Goal: Task Accomplishment & Management: Complete application form

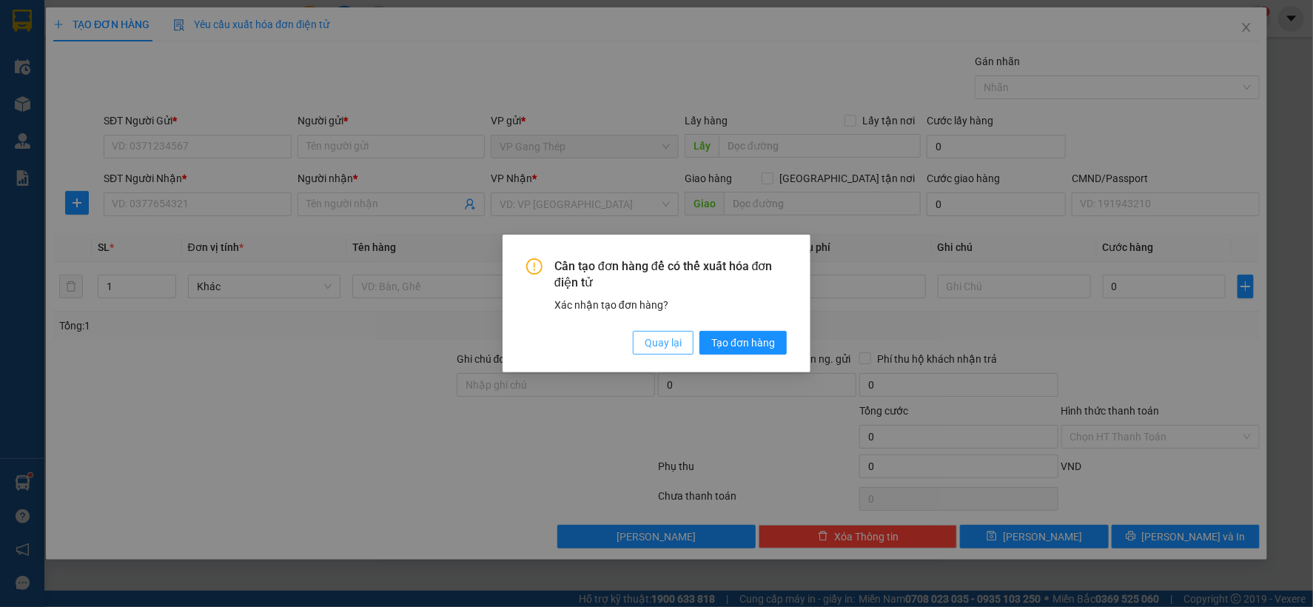
click at [654, 348] on span "Quay lại" at bounding box center [663, 343] width 37 height 16
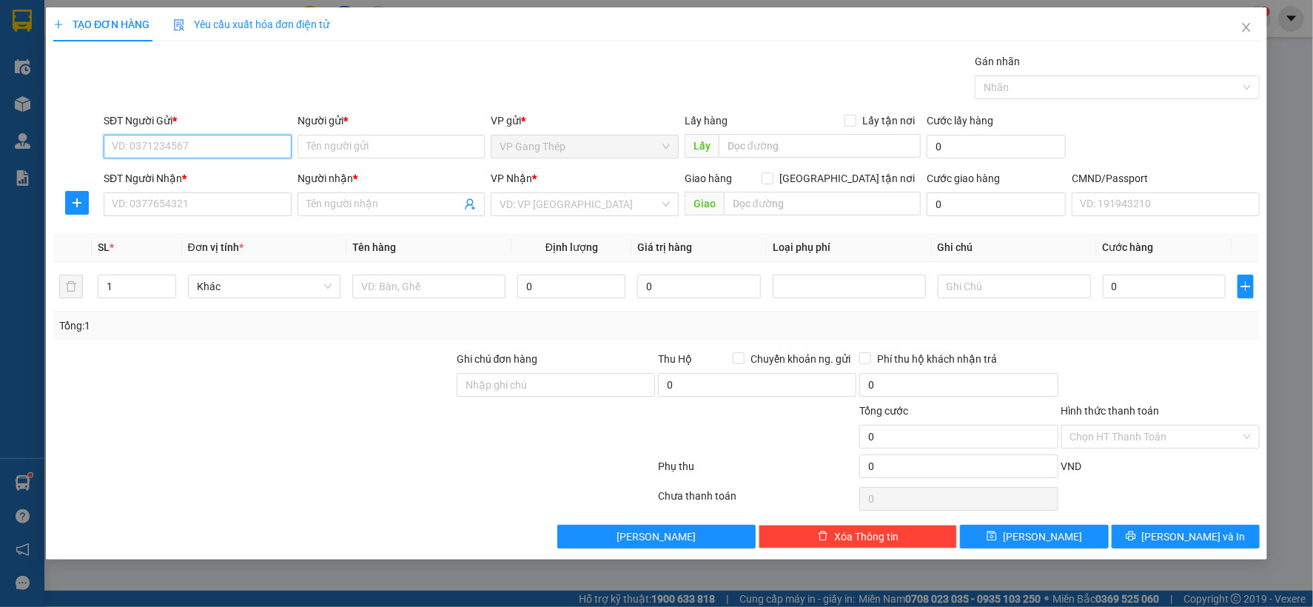
click at [221, 141] on input "SĐT Người Gửi *" at bounding box center [198, 147] width 188 height 24
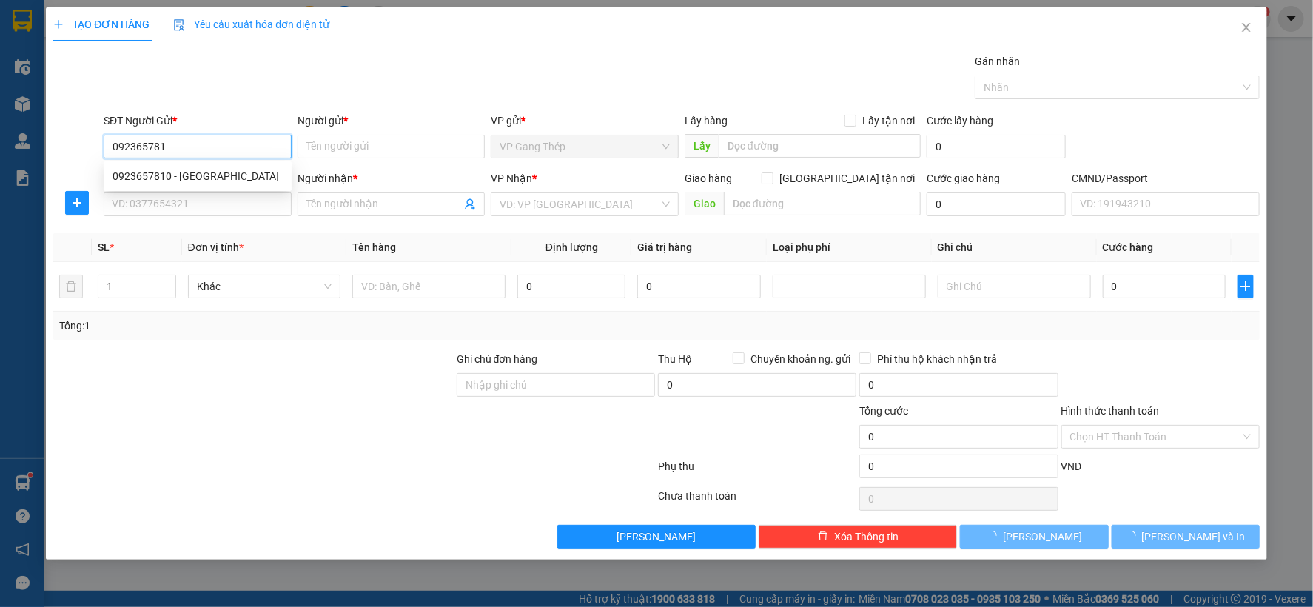
type input "0923657810"
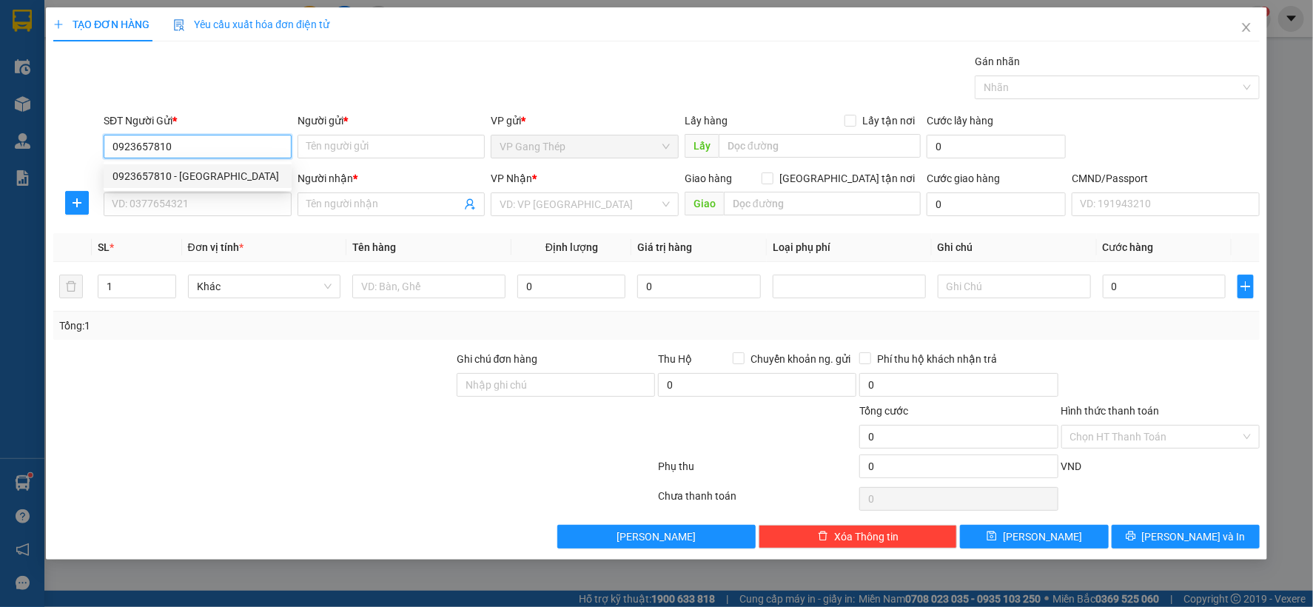
click at [198, 181] on div "0923657810 - [GEOGRAPHIC_DATA]" at bounding box center [198, 176] width 170 height 16
type input "BA HÒA"
type input "0923657810"
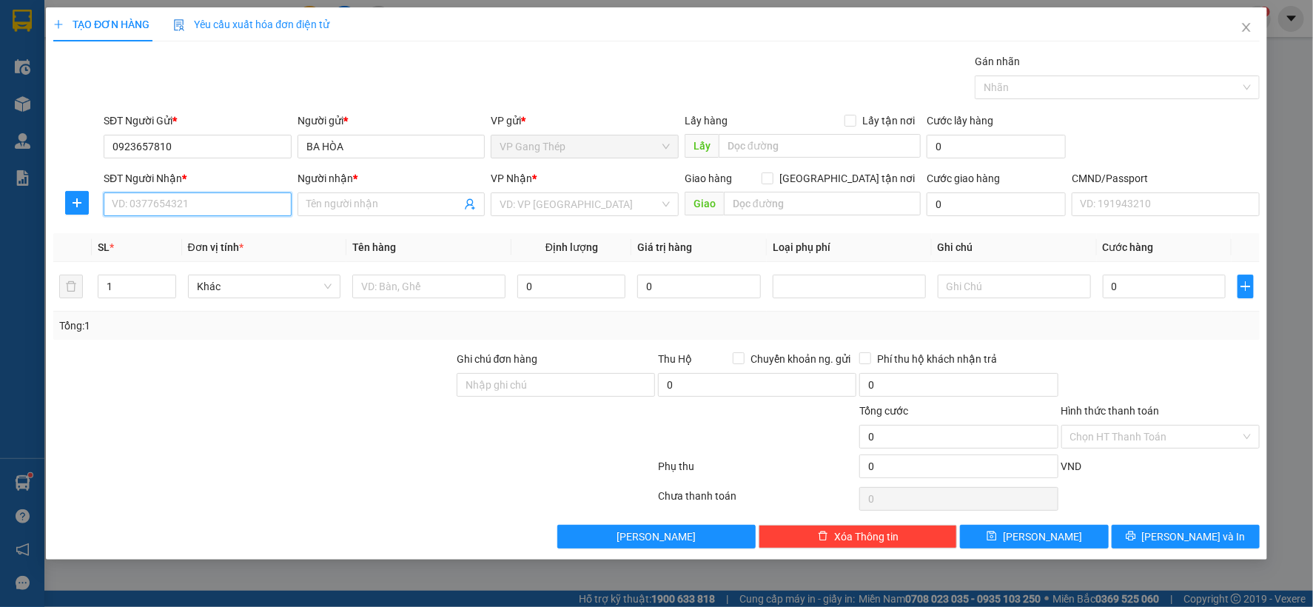
click at [232, 212] on input "SĐT Người Nhận *" at bounding box center [198, 204] width 188 height 24
click at [189, 232] on div "0984404342 - HÙNG" at bounding box center [198, 234] width 170 height 16
type input "0984404342"
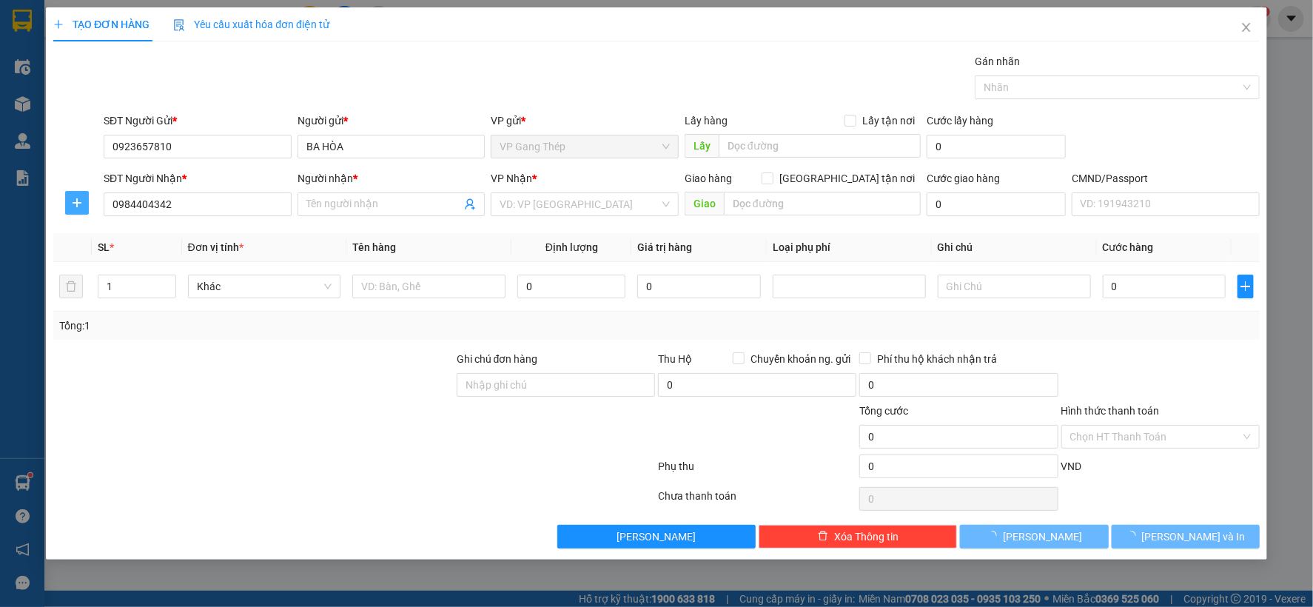
type input "HÙNG"
click at [67, 201] on span "plus" at bounding box center [77, 203] width 22 height 12
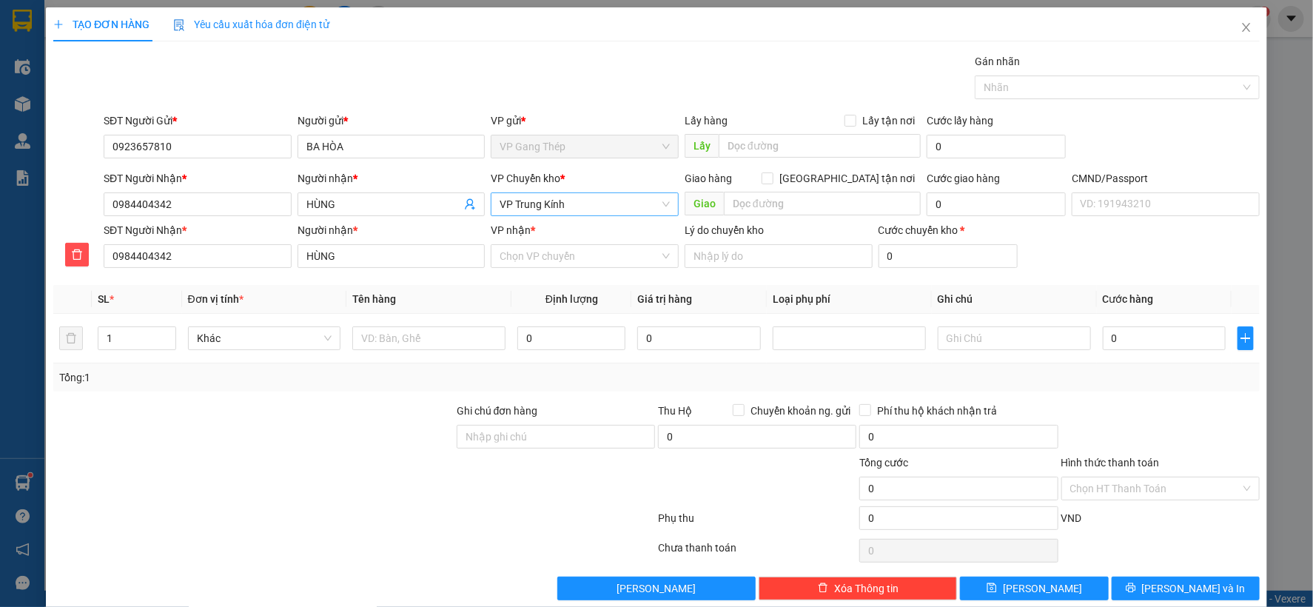
click at [528, 206] on span "VP Trung Kính" at bounding box center [585, 204] width 170 height 22
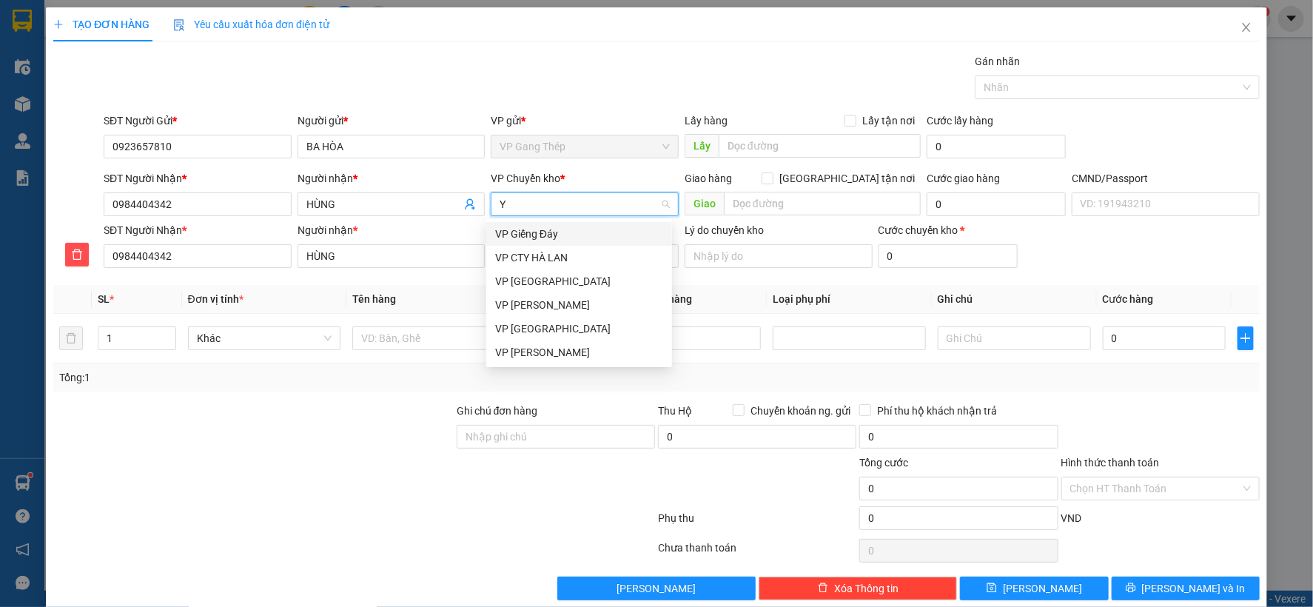
type input "YÊ"
click at [498, 227] on div "VP [GEOGRAPHIC_DATA]" at bounding box center [579, 234] width 168 height 16
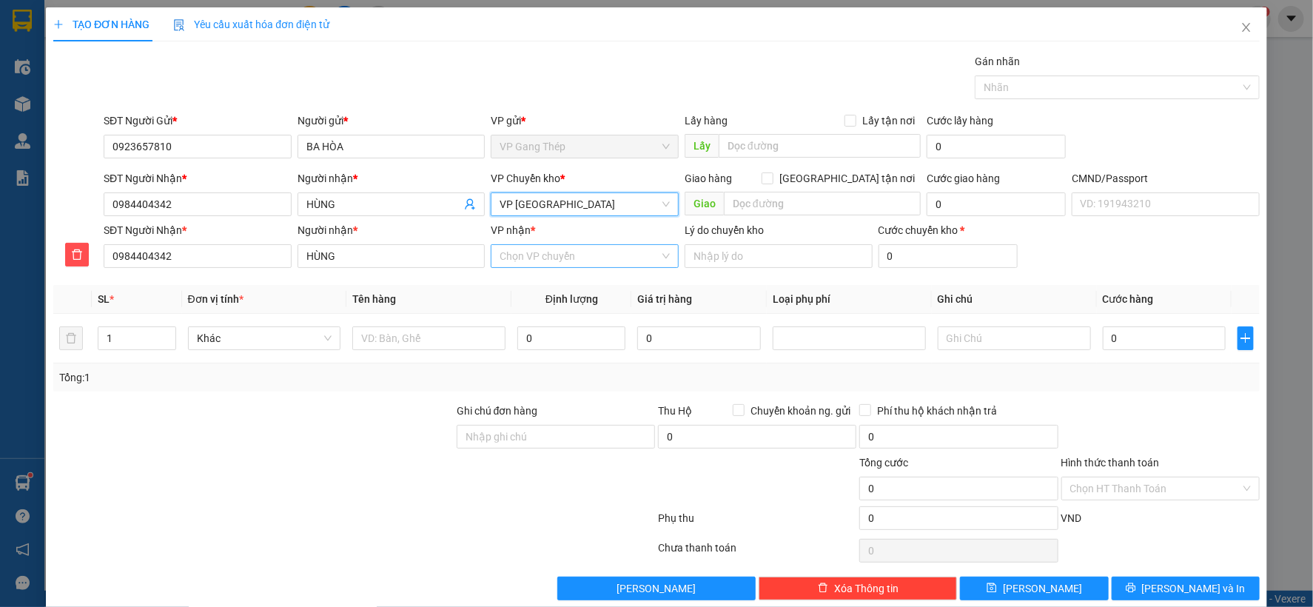
click at [564, 261] on input "VP nhận *" at bounding box center [580, 256] width 160 height 22
type input "KI"
click at [533, 291] on div "VP Trung Kính" at bounding box center [579, 286] width 168 height 16
click at [435, 337] on input "text" at bounding box center [428, 338] width 153 height 24
type input "THÙNG XỐP DỒ ĂN"
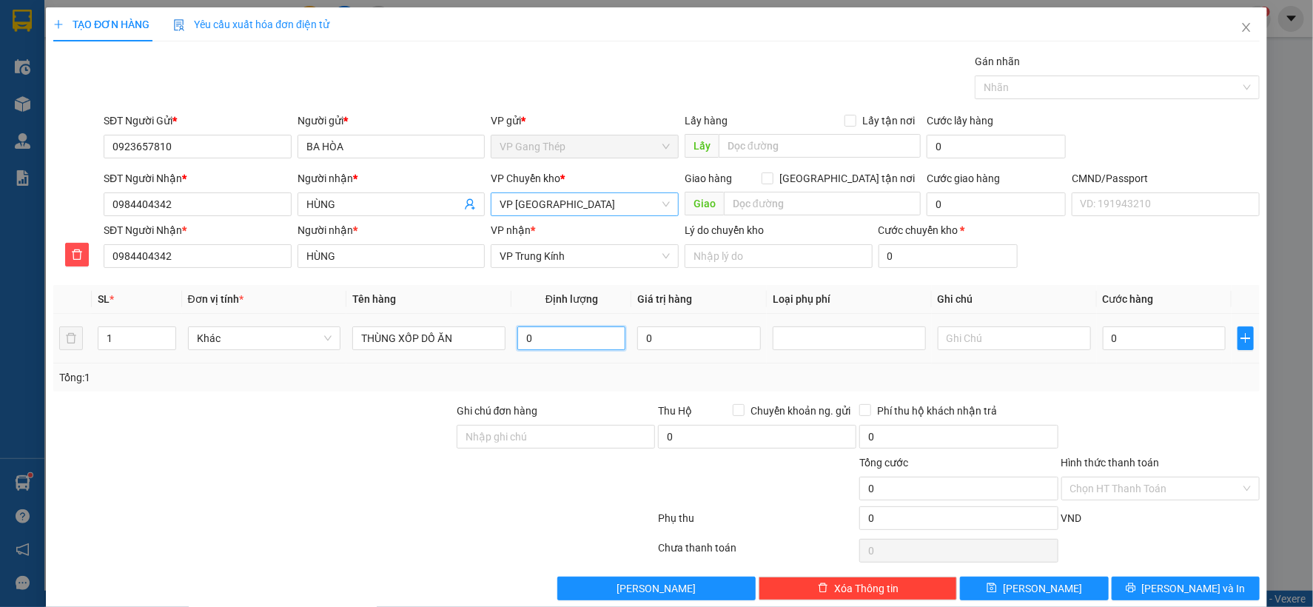
click at [571, 341] on input "0" at bounding box center [571, 338] width 108 height 24
type input "9"
click at [1158, 332] on input "0" at bounding box center [1164, 338] width 123 height 24
type input "4"
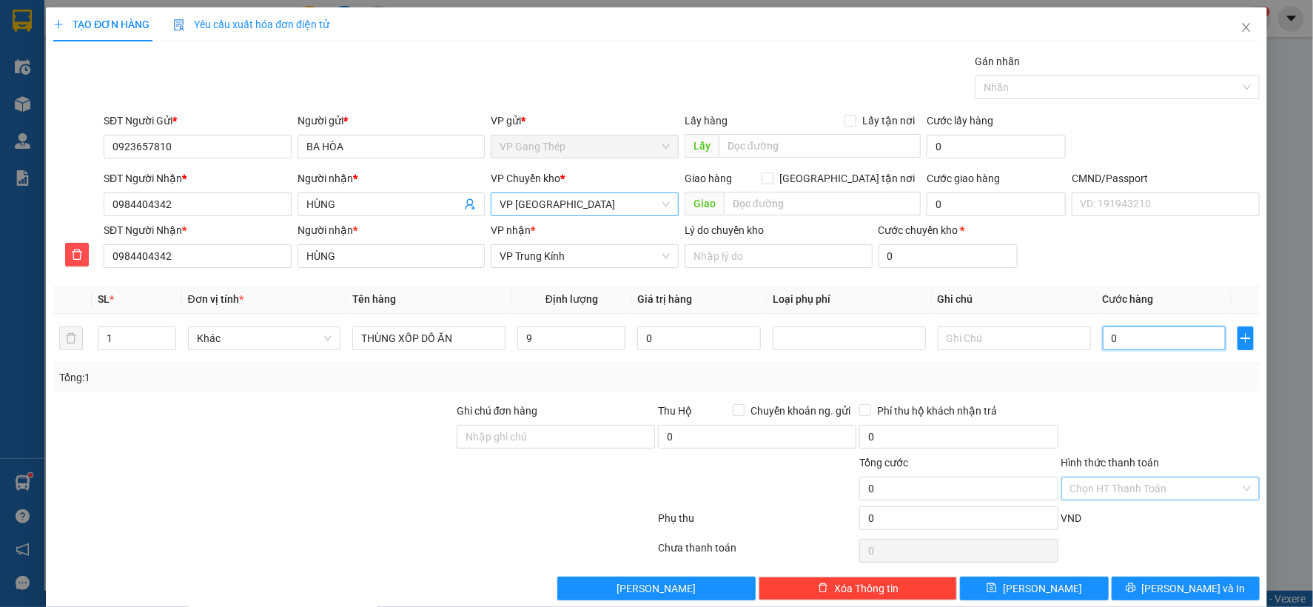
type input "4"
type input "40"
type input "400"
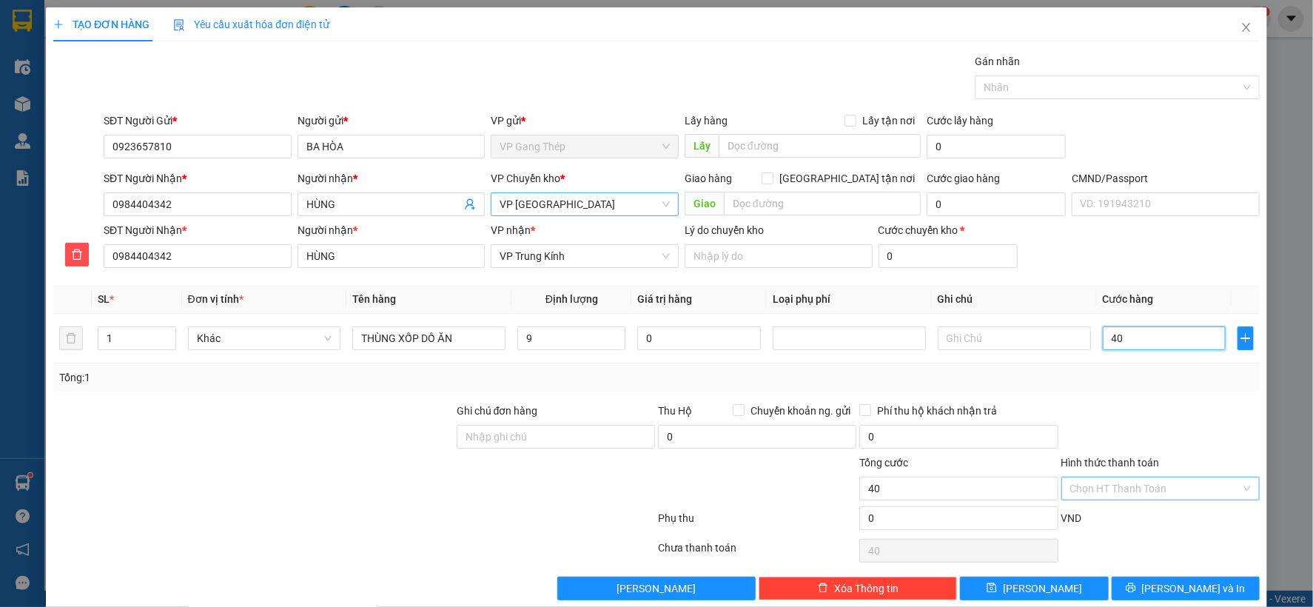
type input "400"
type input "4.000"
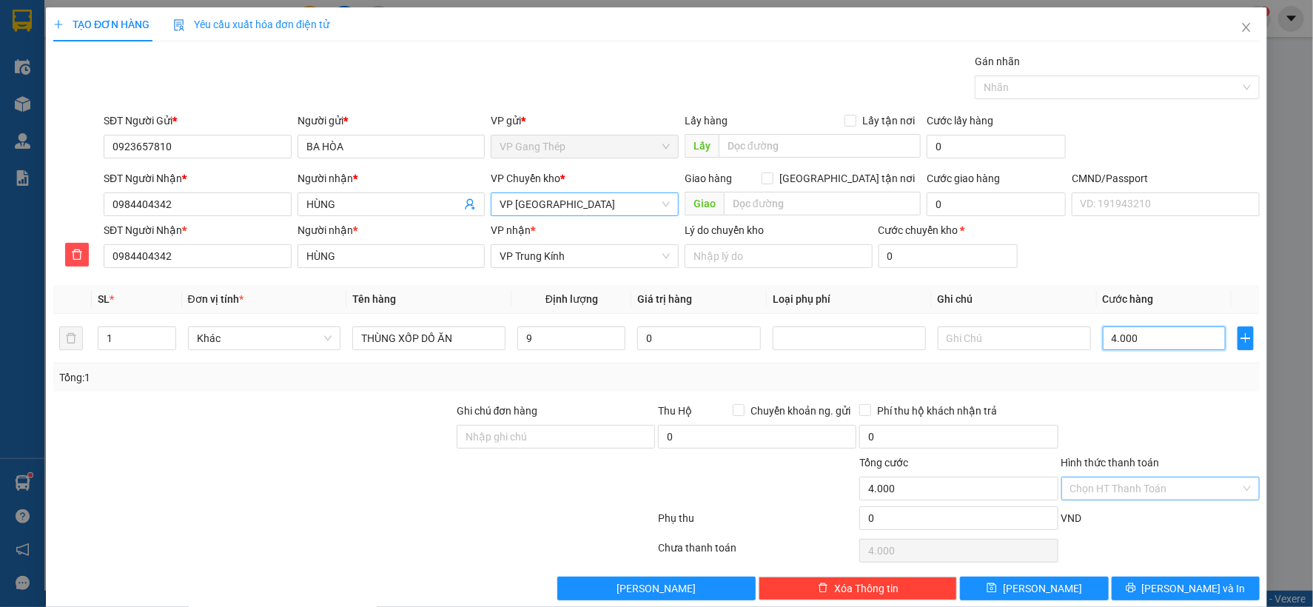
type input "40.000"
click at [1144, 489] on input "Hình thức thanh toán" at bounding box center [1155, 488] width 170 height 22
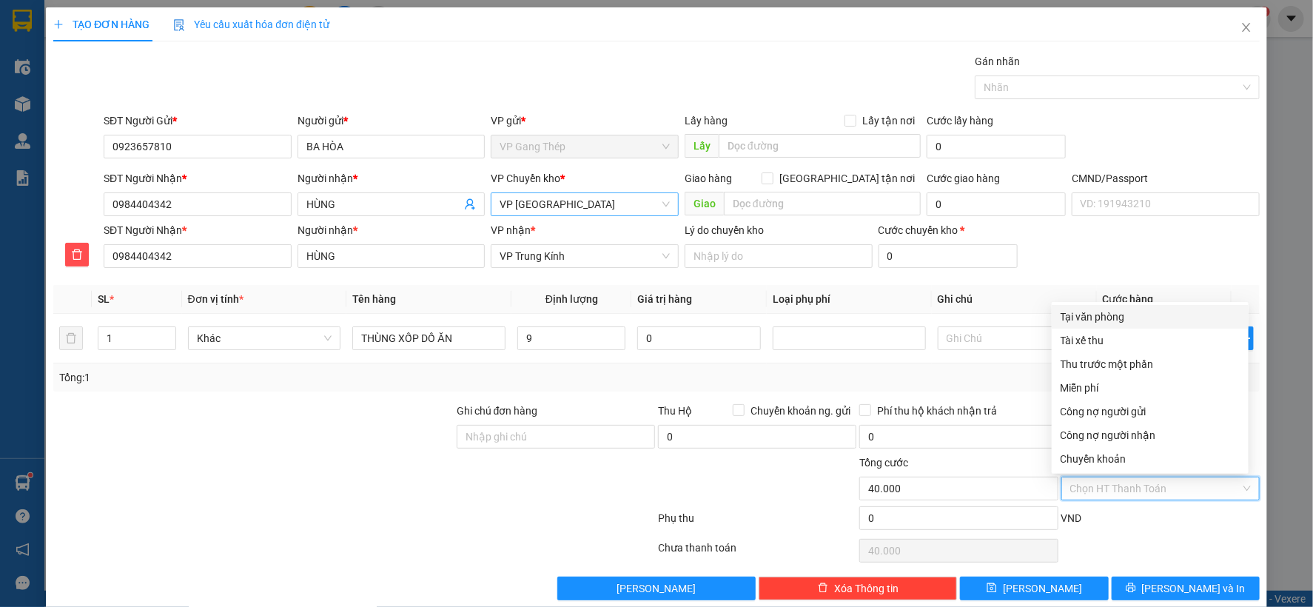
click at [1107, 320] on div "Tại văn phòng" at bounding box center [1150, 317] width 179 height 16
type input "0"
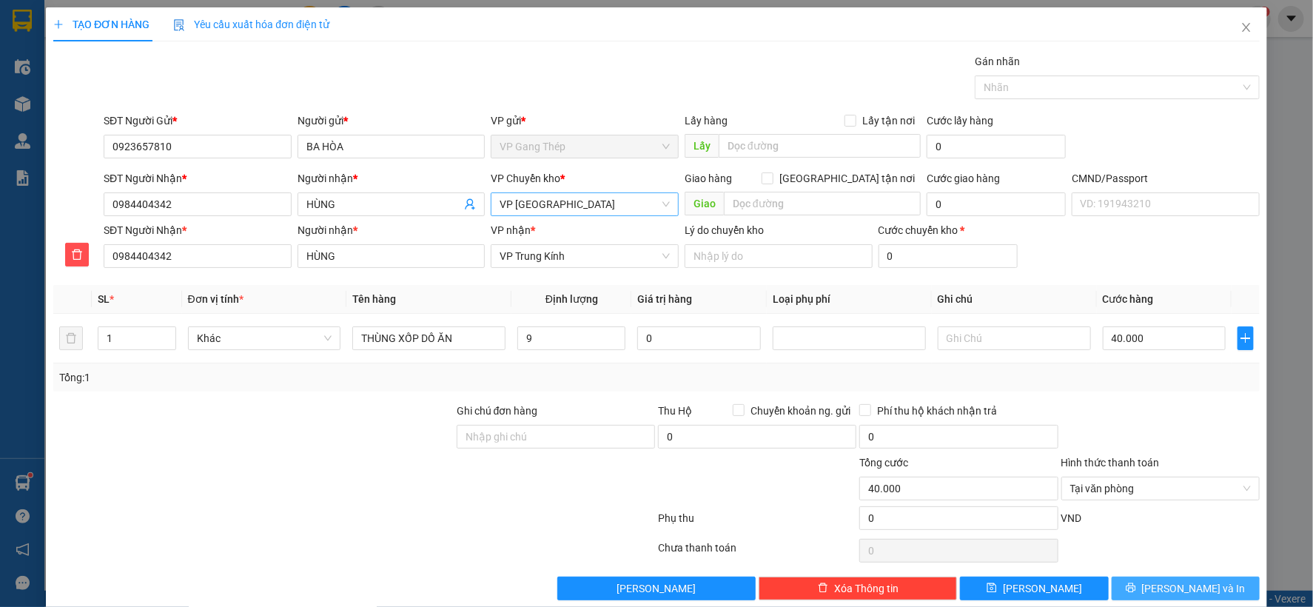
click at [1158, 588] on button "[PERSON_NAME] và In" at bounding box center [1186, 589] width 148 height 24
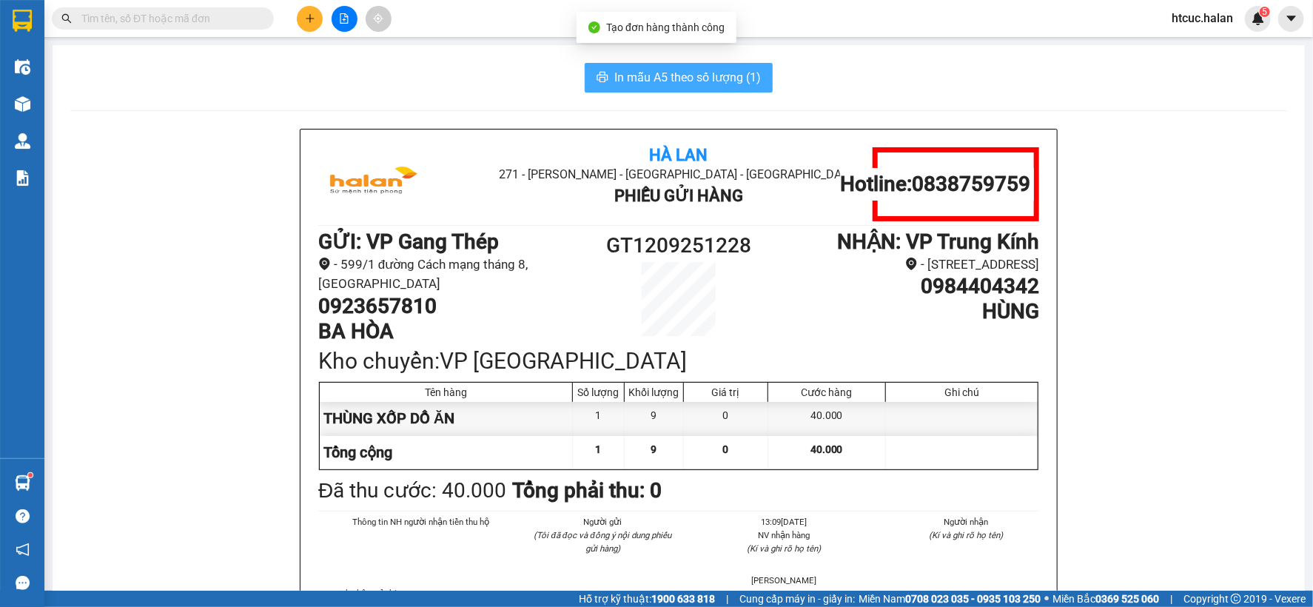
click at [642, 72] on span "In mẫu A5 theo số lượng (1)" at bounding box center [687, 77] width 147 height 19
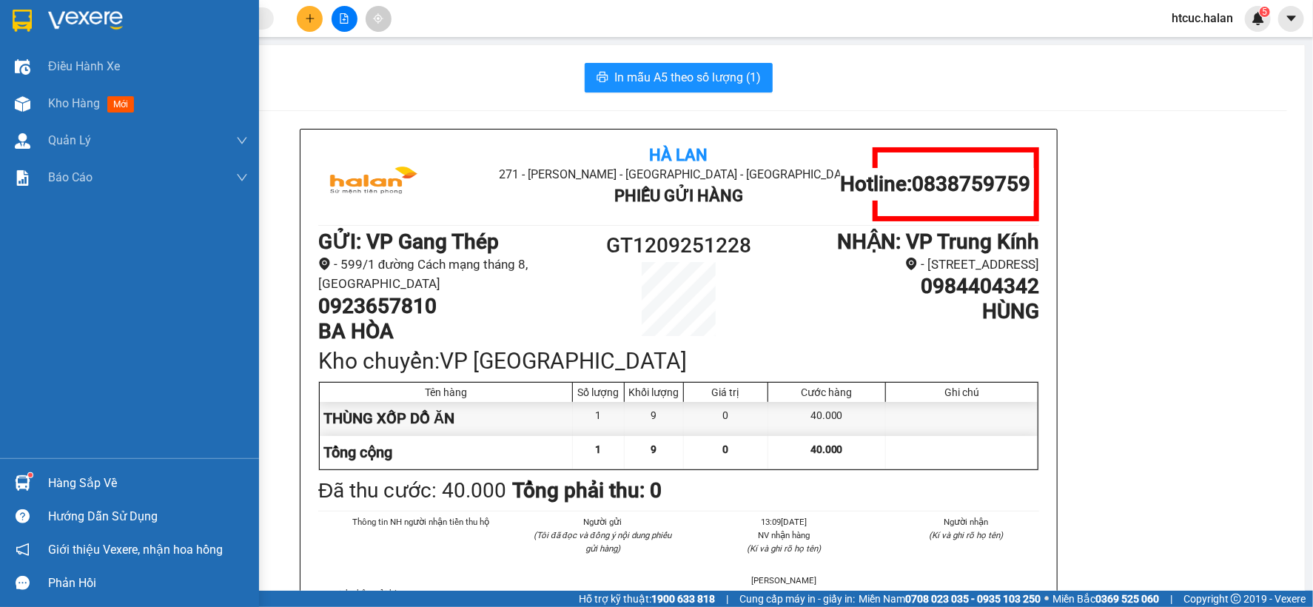
click at [30, 480] on div at bounding box center [23, 483] width 26 height 26
